Goal: Check status: Check status

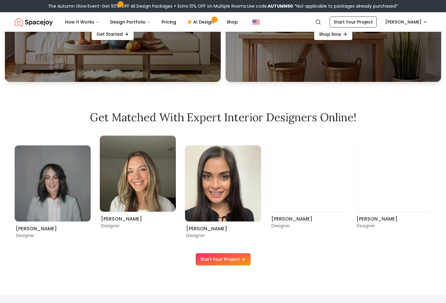
scroll to position [389, 0]
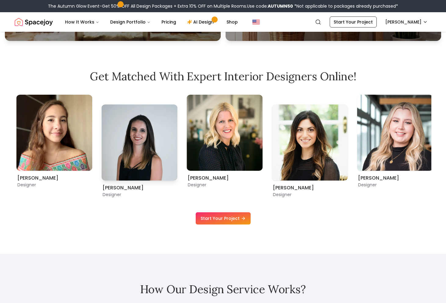
click at [147, 122] on img "2 / 9" at bounding box center [139, 143] width 76 height 76
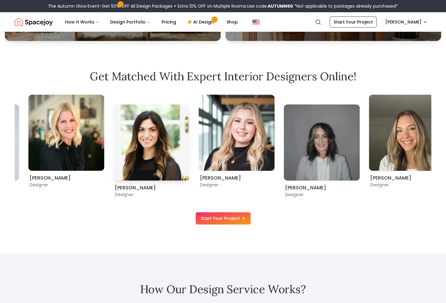
click at [114, 128] on img "4 / 9" at bounding box center [152, 143] width 76 height 76
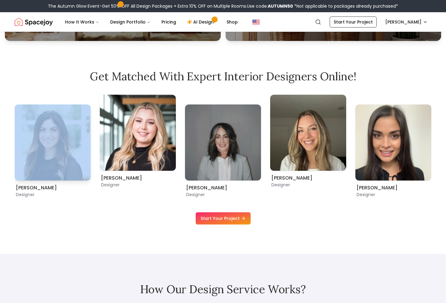
drag, startPoint x: 351, startPoint y: 142, endPoint x: 47, endPoint y: 145, distance: 303.1
click at [62, 142] on div "Grazia Decanini Designer Maria Castillero Designer Angela Amore Designer Tina M…" at bounding box center [223, 146] width 417 height 103
click at [176, 158] on img "5 / 9" at bounding box center [138, 133] width 76 height 76
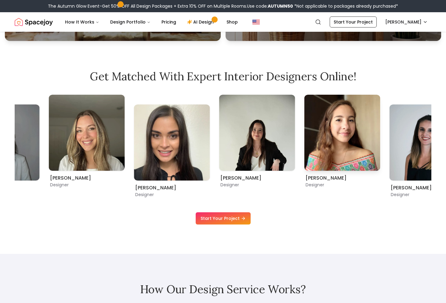
click at [360, 198] on div "Kaitlyn Zill Designer Sarah Nelson Designer Ellysia Applewhite Designer Grazia …" at bounding box center [223, 149] width 417 height 108
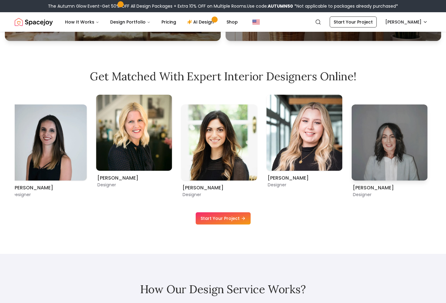
click at [428, 155] on img "6 / 9" at bounding box center [390, 143] width 76 height 76
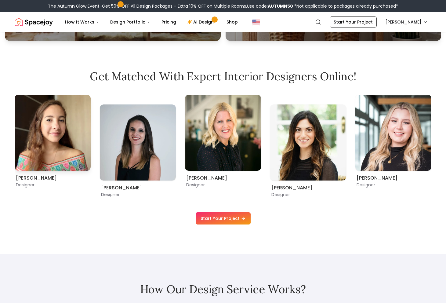
click at [91, 134] on img "1 / 9" at bounding box center [53, 133] width 76 height 76
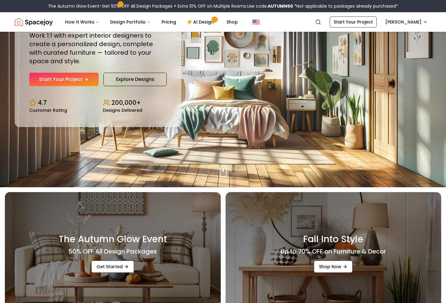
scroll to position [0, 0]
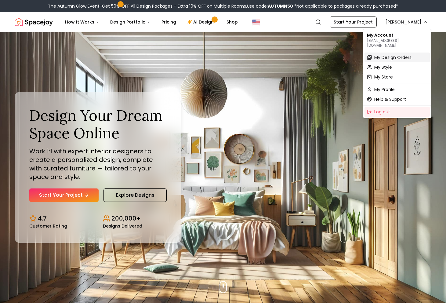
click at [388, 54] on span "My Design Orders" at bounding box center [393, 57] width 37 height 6
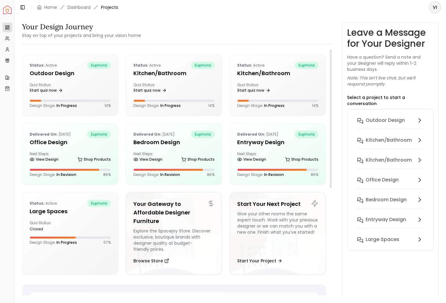
click at [125, 121] on ul "Status: active euphoria Outdoor design Quiz Status: Start quiz now Design Stage…" at bounding box center [174, 167] width 304 height 226
click at [53, 209] on h5 "Large Spaces" at bounding box center [70, 211] width 81 height 9
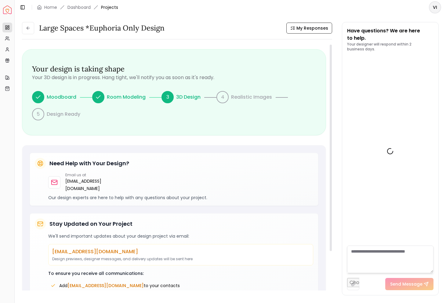
scroll to position [1389, 0]
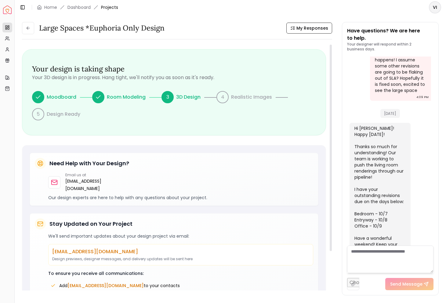
click at [192, 97] on p "3D Design" at bounding box center [188, 97] width 24 height 7
